Goal: Transaction & Acquisition: Purchase product/service

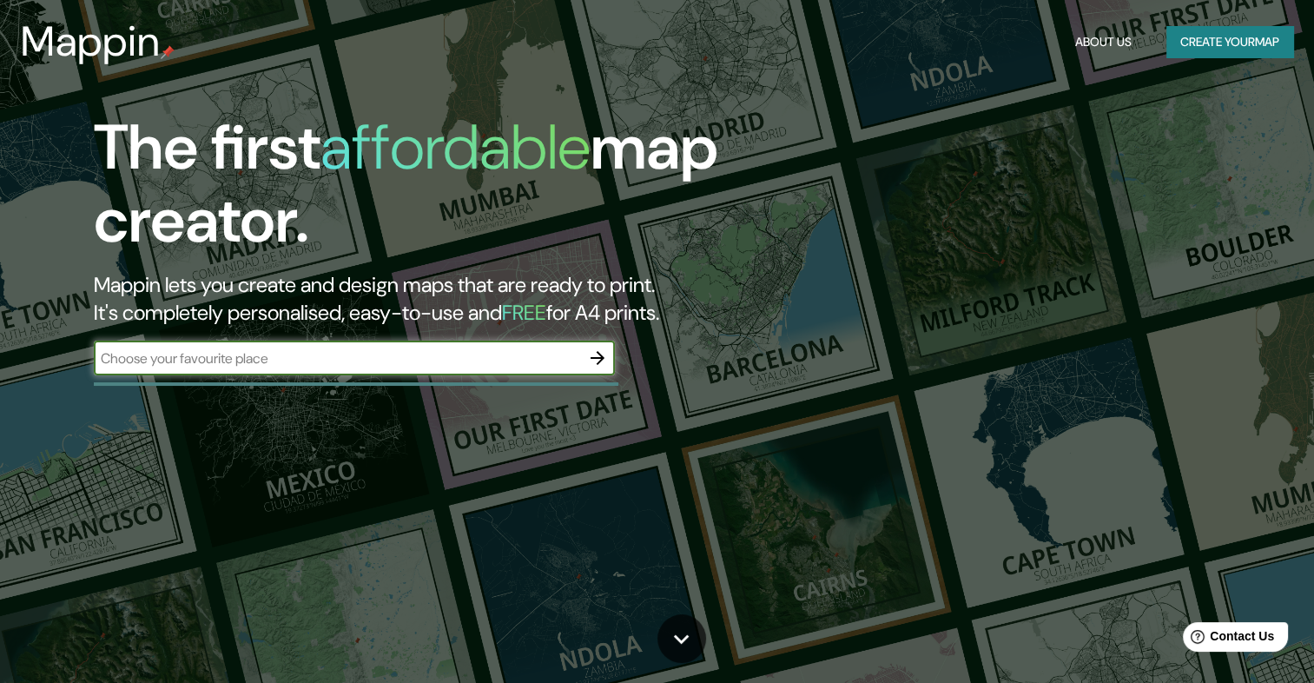
click at [469, 365] on input "text" at bounding box center [337, 358] width 487 height 20
type input "[GEOGRAPHIC_DATA]"
click at [587, 359] on icon "button" at bounding box center [597, 358] width 21 height 21
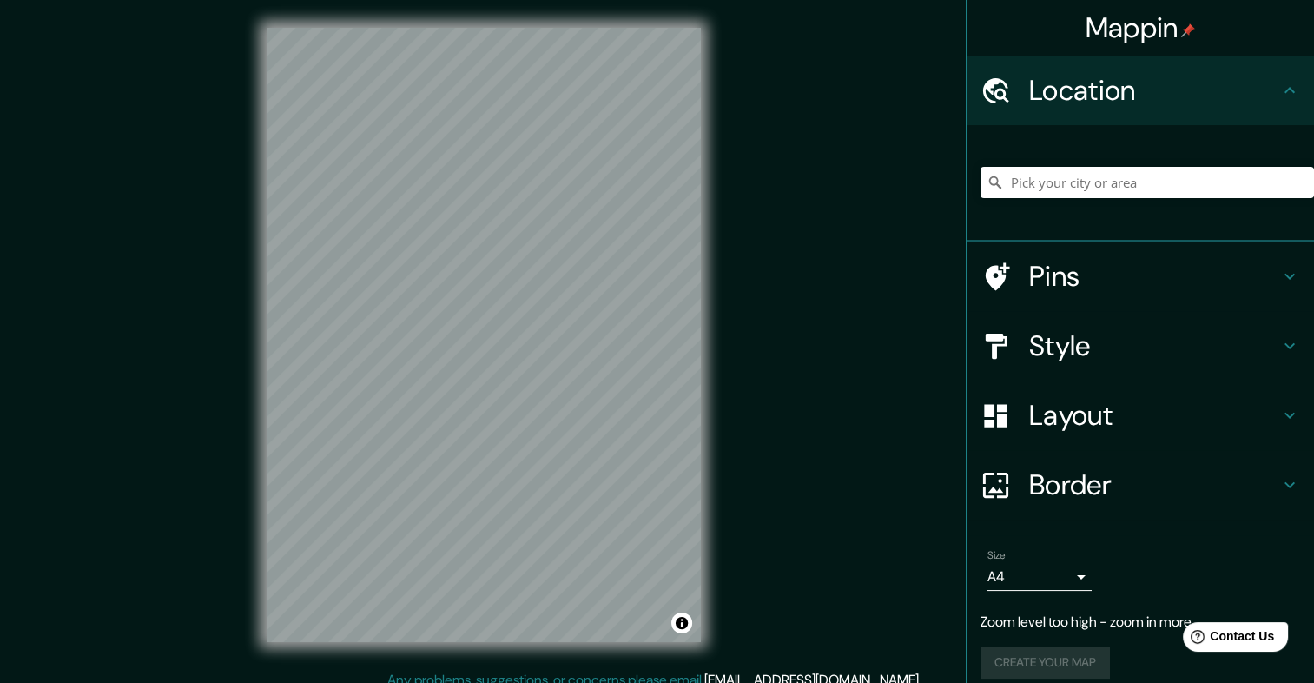
click at [786, 469] on div "Mappin Location Pins Style Layout Border Choose a border. Hint : you can make l…" at bounding box center [657, 349] width 1314 height 698
click at [487, 447] on div "© Mapbox © OpenStreetMap Improve this map" at bounding box center [484, 335] width 490 height 670
drag, startPoint x: 264, startPoint y: 366, endPoint x: 235, endPoint y: 440, distance: 80.3
click at [235, 440] on div "Mappin Location Pins Style Layout Border Choose a border. Hint : you can make l…" at bounding box center [657, 349] width 1314 height 698
click at [132, 414] on div "Mappin Location Pins Style Layout Border Choose a border. Hint : you can make l…" at bounding box center [657, 349] width 1314 height 698
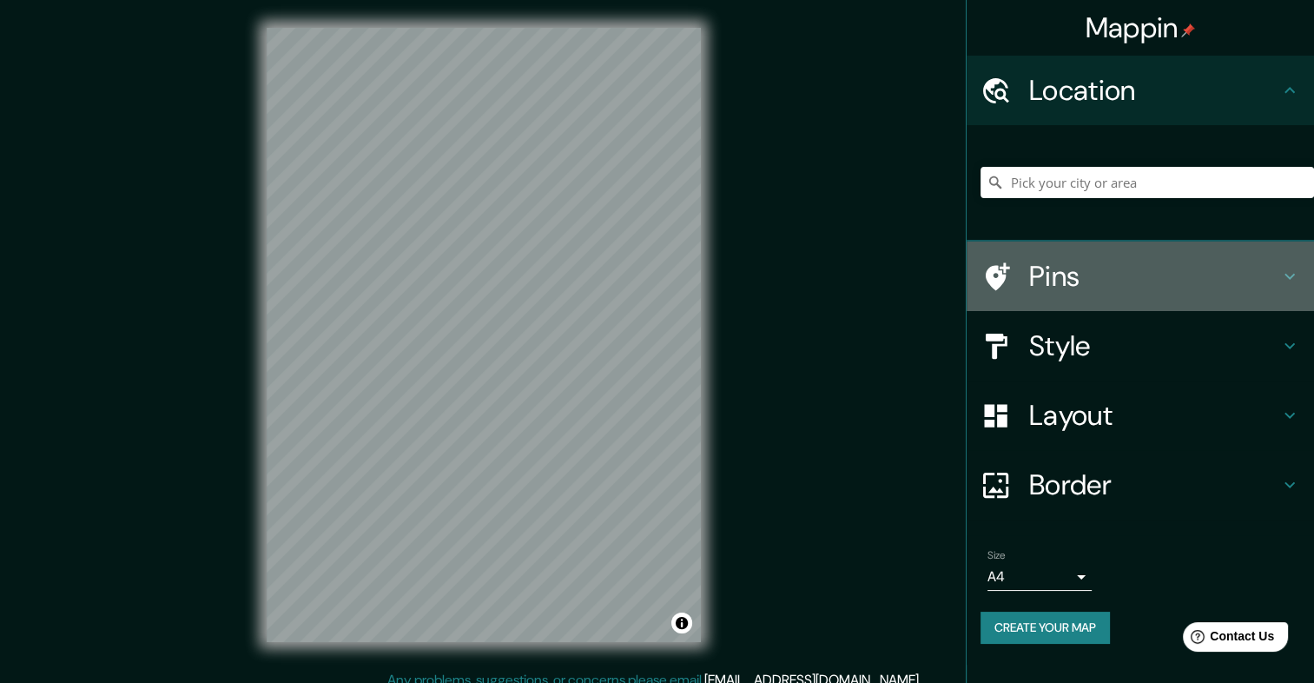
click at [1074, 283] on h4 "Pins" at bounding box center [1155, 276] width 250 height 35
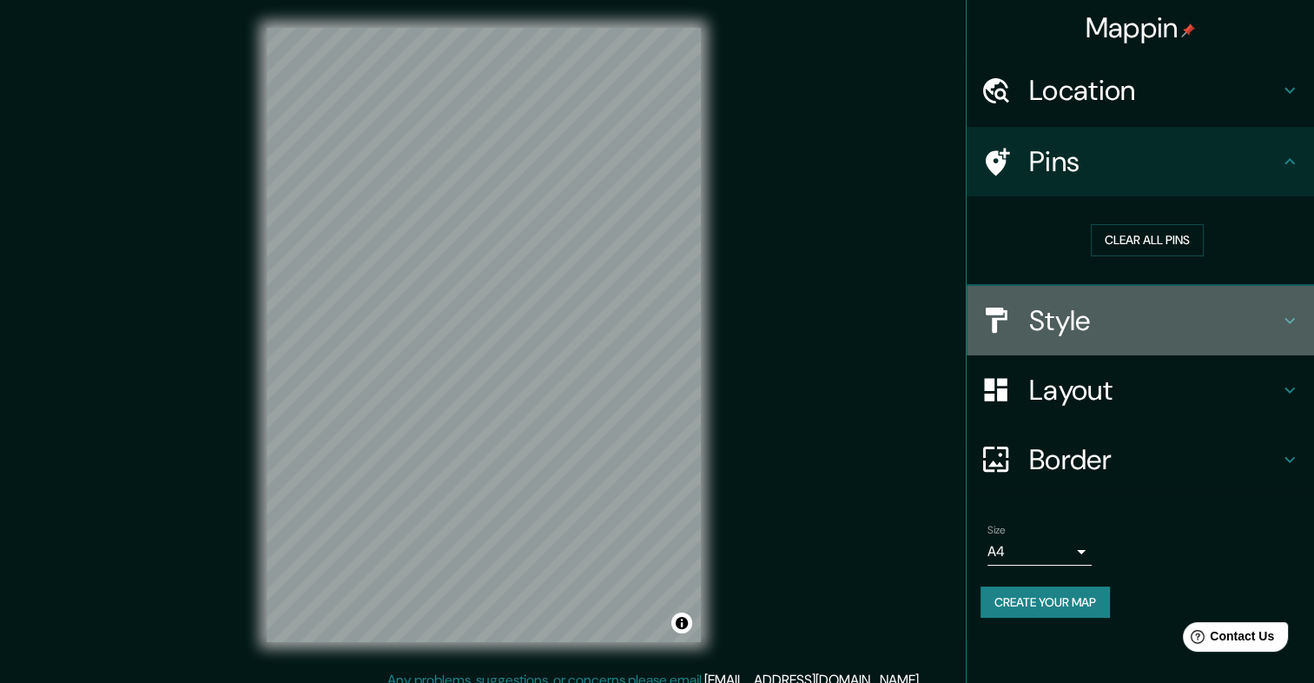
click at [1069, 310] on h4 "Style" at bounding box center [1155, 320] width 250 height 35
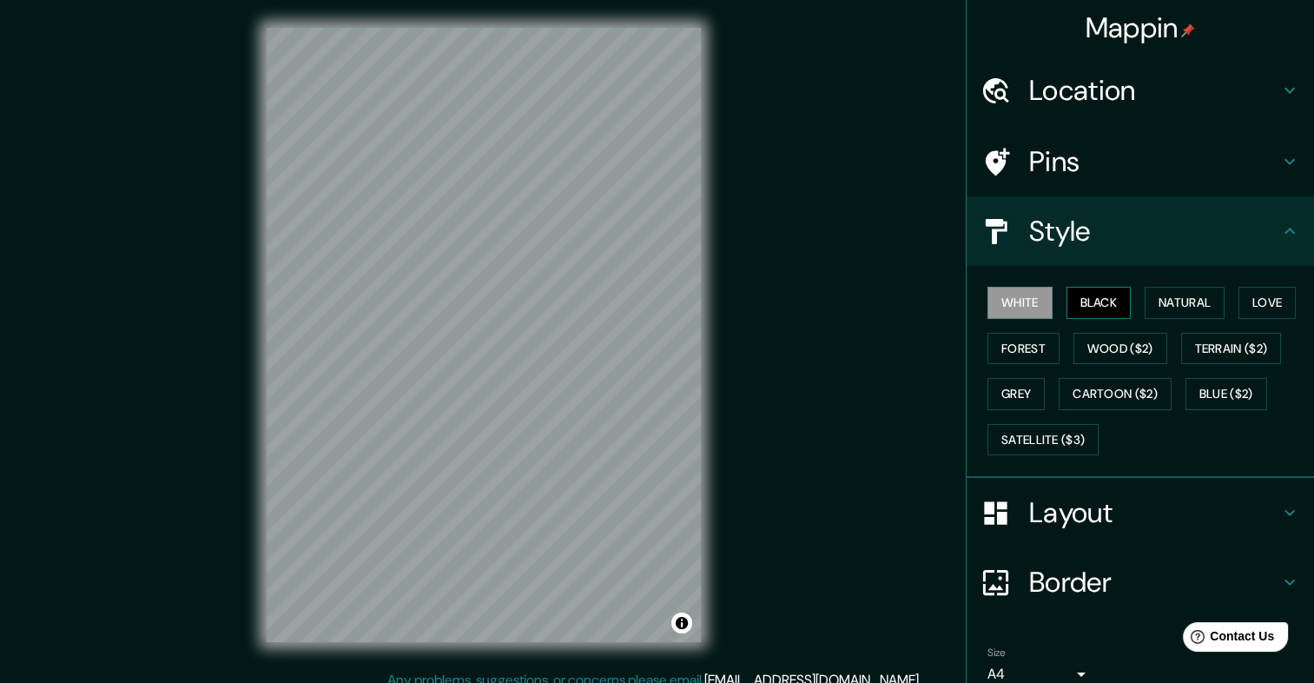
click at [1091, 304] on button "Black" at bounding box center [1099, 303] width 65 height 32
click at [1033, 346] on button "Forest" at bounding box center [1024, 349] width 72 height 32
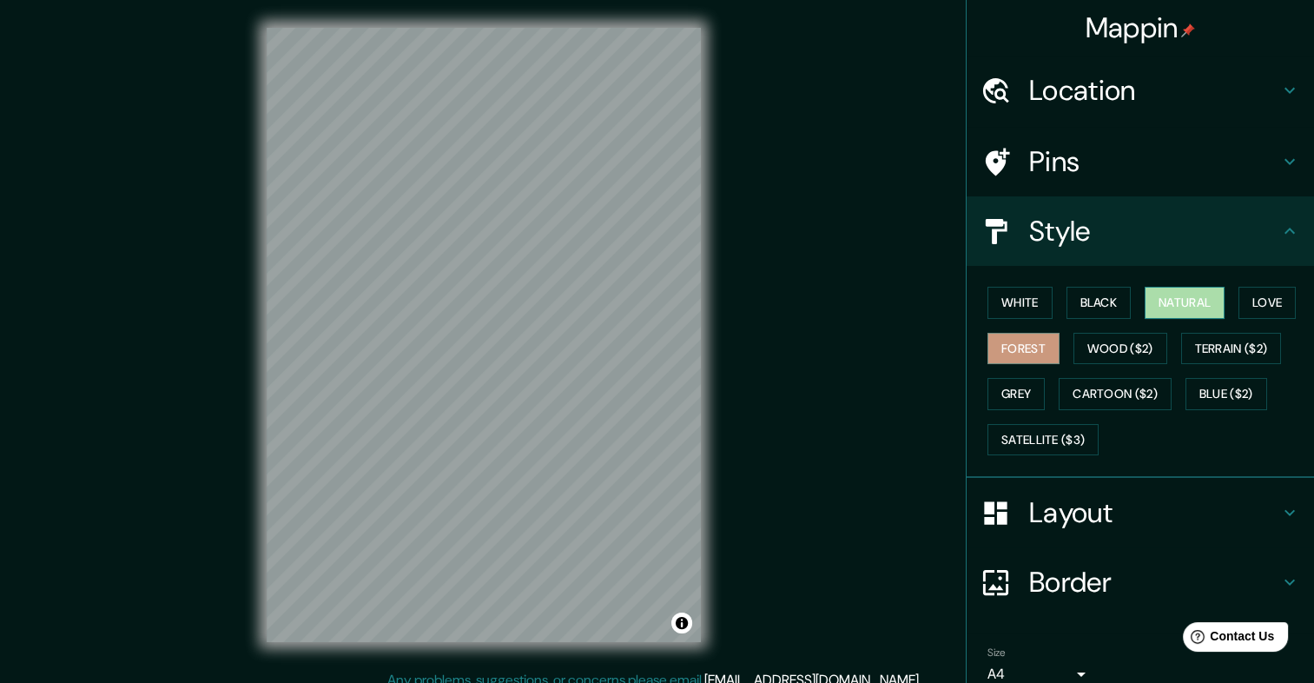
click at [1171, 308] on button "Natural" at bounding box center [1185, 303] width 80 height 32
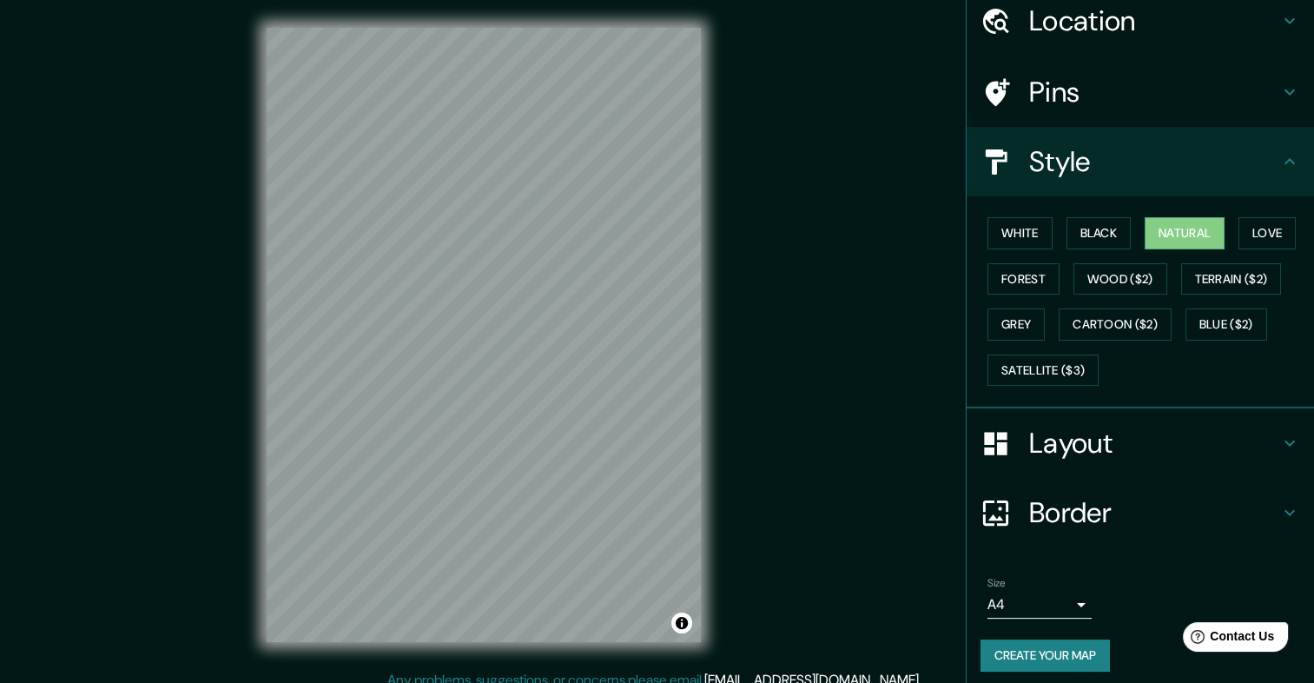
scroll to position [76, 0]
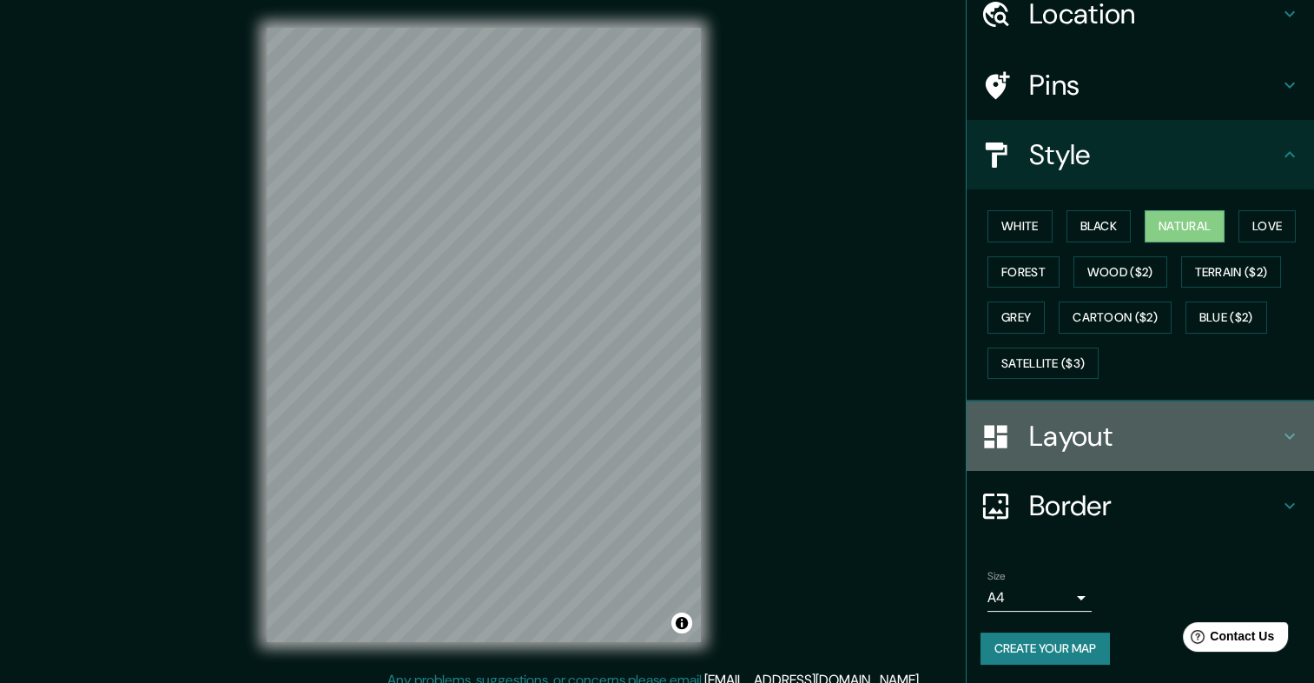
drag, startPoint x: 1128, startPoint y: 460, endPoint x: 1116, endPoint y: 453, distance: 14.5
click at [1126, 460] on div "Layout" at bounding box center [1141, 436] width 348 height 70
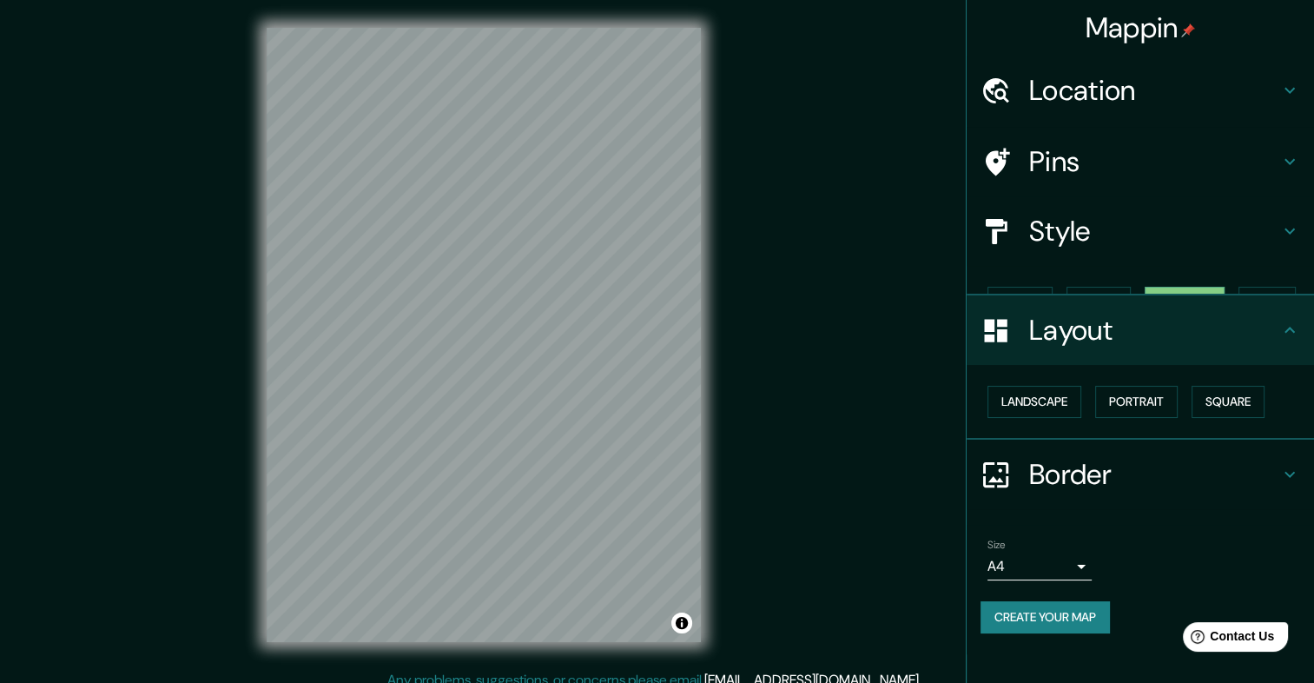
scroll to position [0, 0]
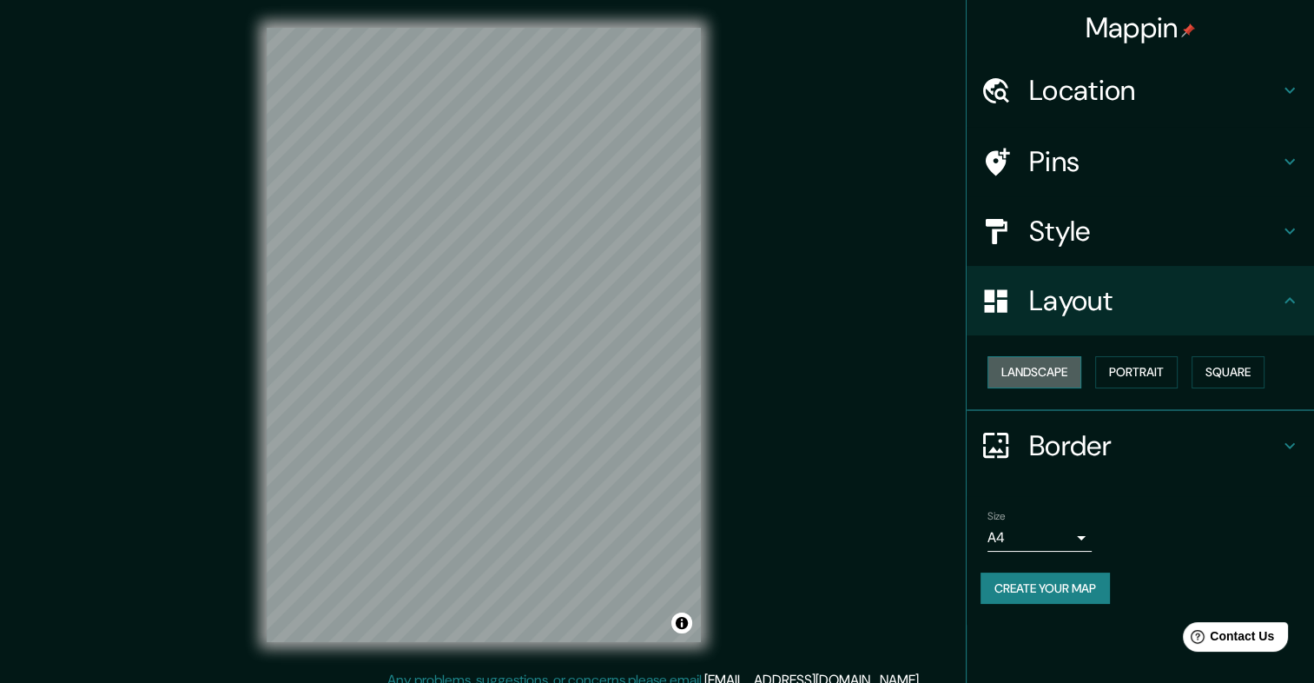
click at [1051, 374] on button "Landscape" at bounding box center [1035, 372] width 94 height 32
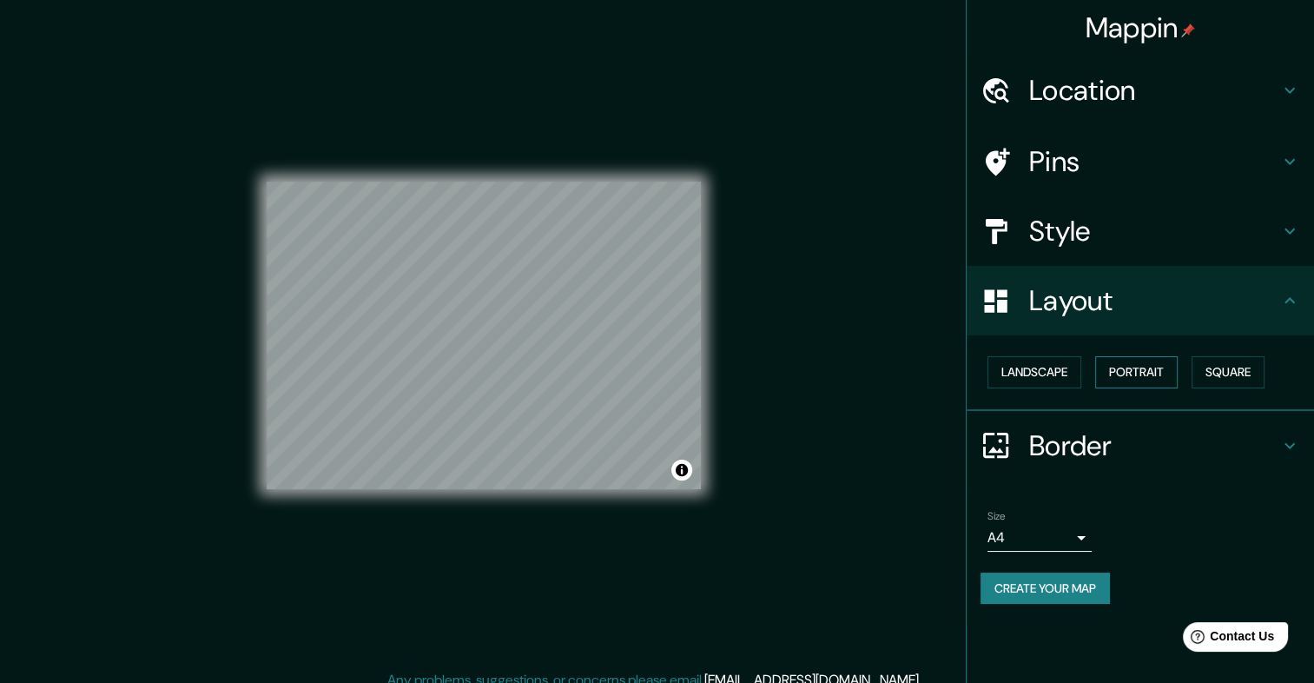
click at [1138, 357] on button "Portrait" at bounding box center [1137, 372] width 83 height 32
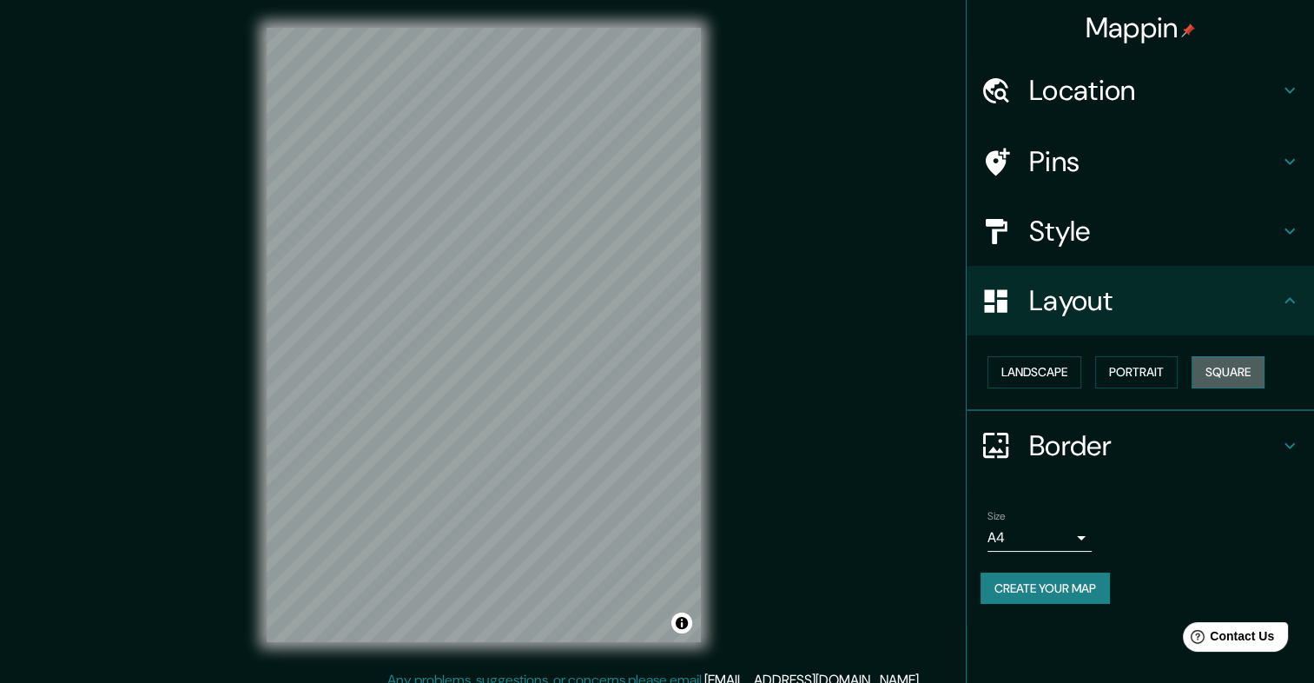
click at [1236, 361] on button "Square" at bounding box center [1228, 372] width 73 height 32
